Goal: Information Seeking & Learning: Learn about a topic

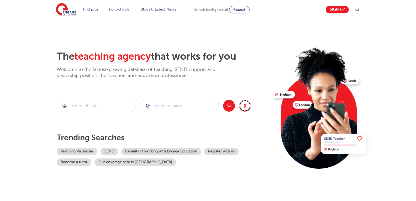
click at [247, 110] on link "Browse all Jobs" at bounding box center [245, 106] width 12 height 12
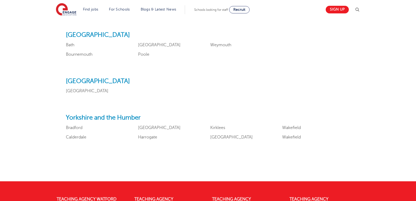
scroll to position [616, 0]
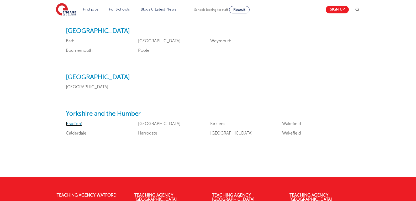
click at [70, 123] on link "Bradford" at bounding box center [74, 123] width 17 height 5
click at [219, 125] on link "Kirklees" at bounding box center [217, 123] width 15 height 5
click at [216, 122] on link "Kirklees" at bounding box center [217, 123] width 15 height 5
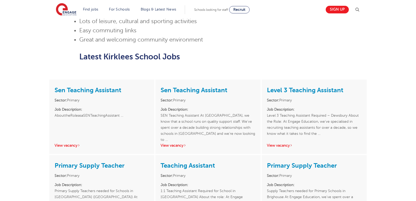
scroll to position [383, 0]
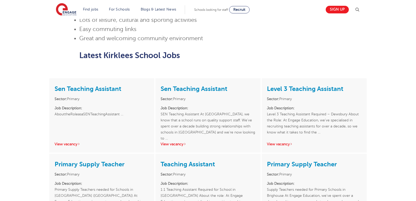
click at [336, 113] on p "Job Description: Level 3 Teaching Assistant Required – Dewsbury About the Role:…" at bounding box center [314, 120] width 94 height 30
click at [325, 85] on link "Level 3 Teaching Assistant" at bounding box center [305, 88] width 76 height 7
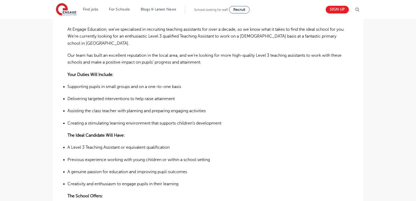
scroll to position [58, 0]
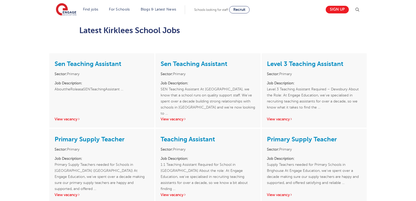
scroll to position [413, 0]
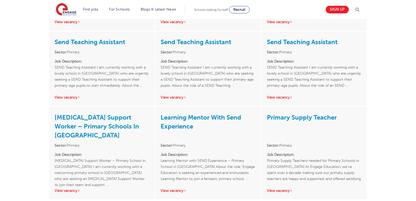
drag, startPoint x: 420, startPoint y: 18, endPoint x: 419, endPoint y: 123, distance: 105.2
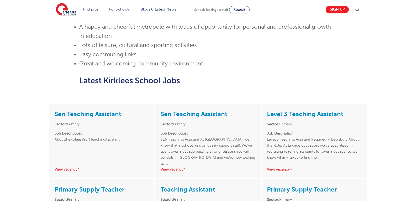
scroll to position [359, 0]
